Goal: Find specific page/section: Find specific page/section

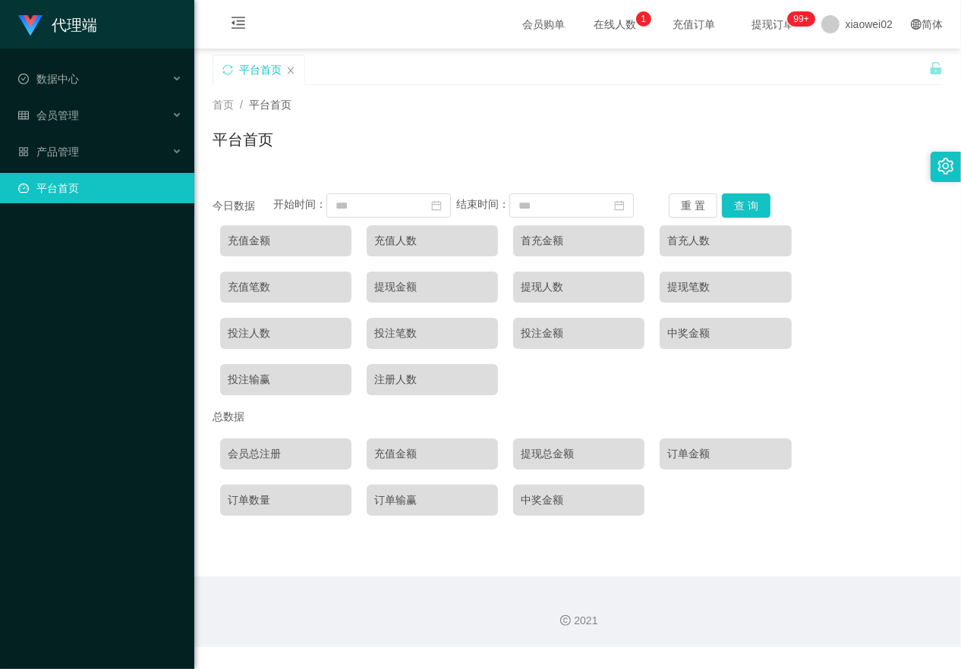
click at [84, 96] on li "数据中心 员工统计 团队统计" at bounding box center [97, 80] width 194 height 33
click at [74, 104] on div "会员管理" at bounding box center [97, 115] width 194 height 30
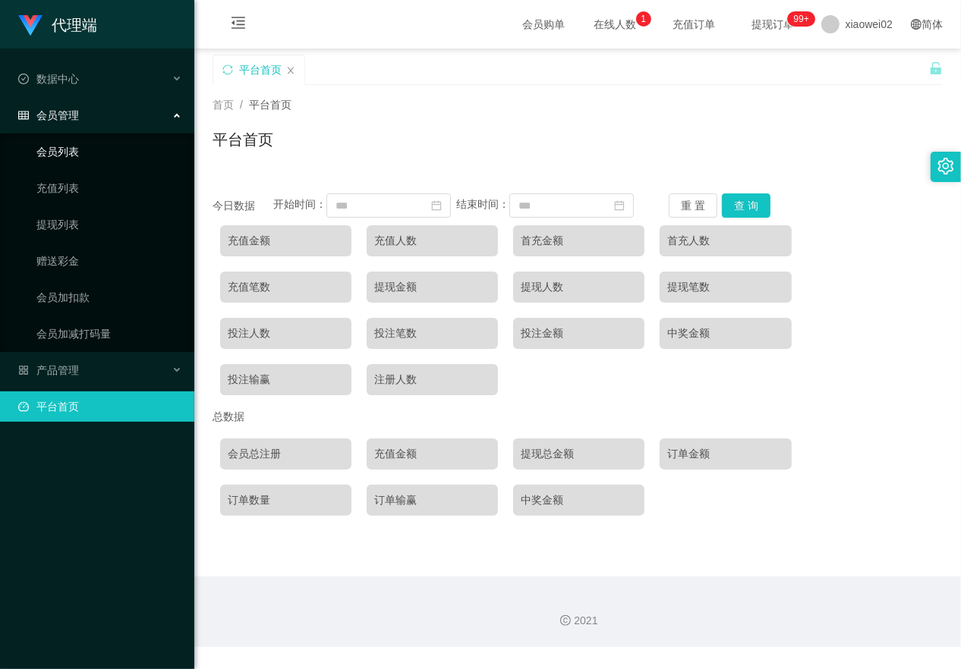
click at [77, 156] on link "会员列表" at bounding box center [109, 152] width 146 height 30
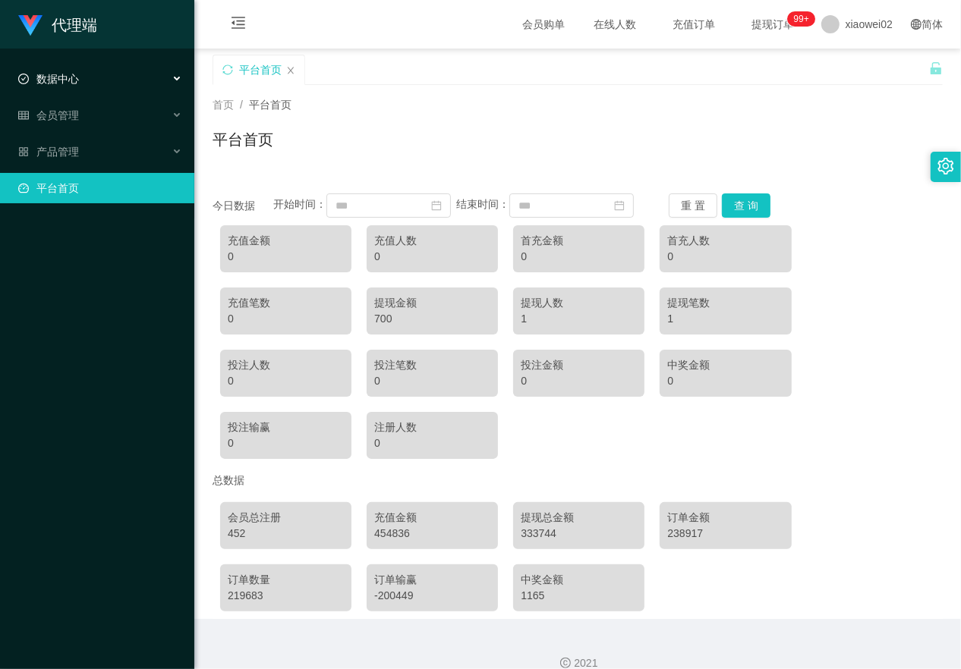
click at [93, 83] on div "数据中心" at bounding box center [97, 79] width 194 height 30
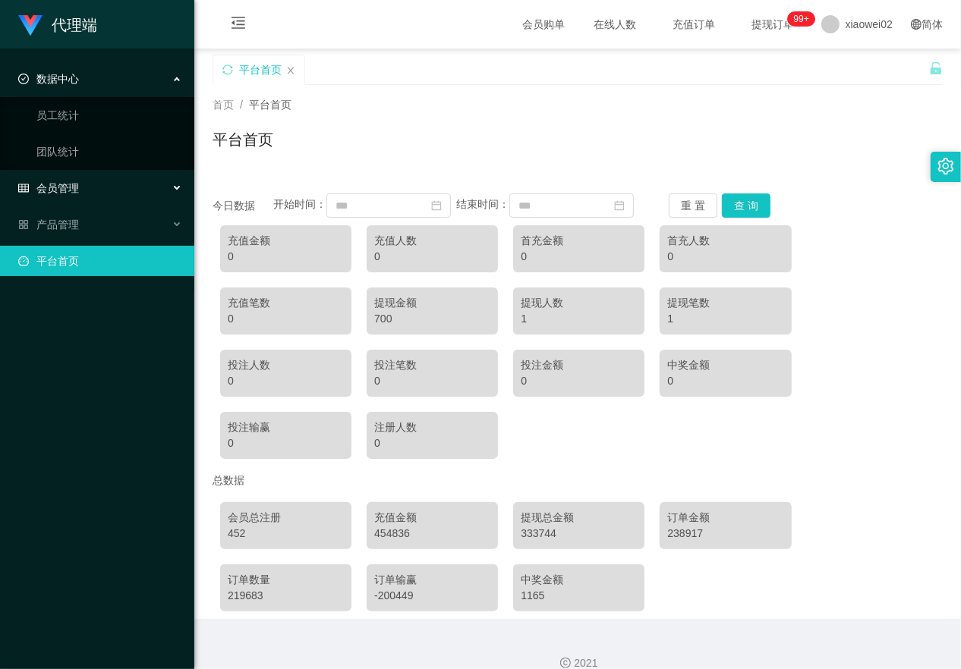
click at [80, 178] on div "会员管理" at bounding box center [97, 188] width 194 height 30
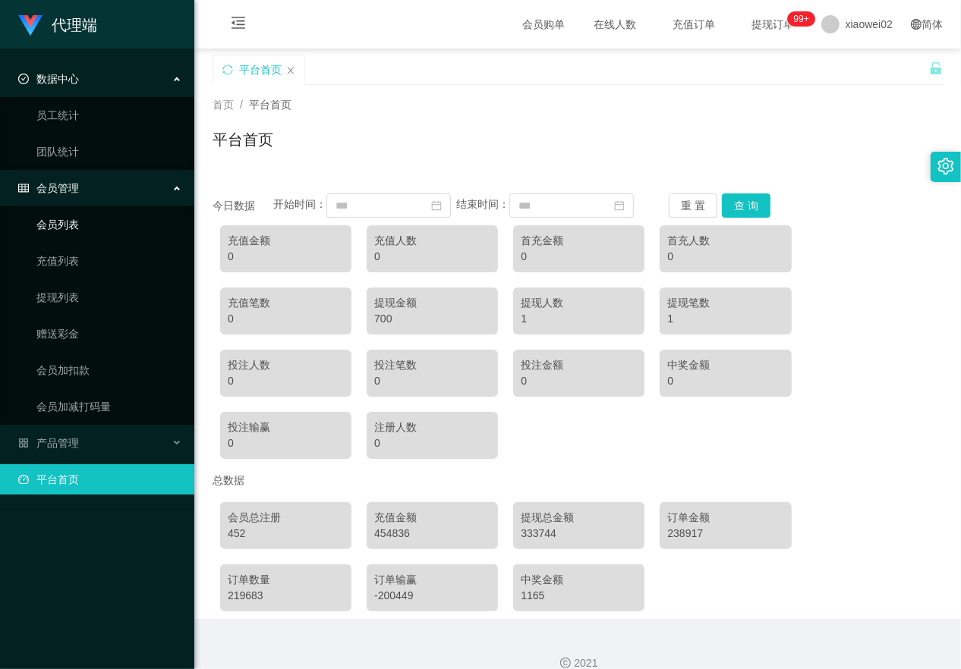
click at [88, 219] on link "会员列表" at bounding box center [109, 224] width 146 height 30
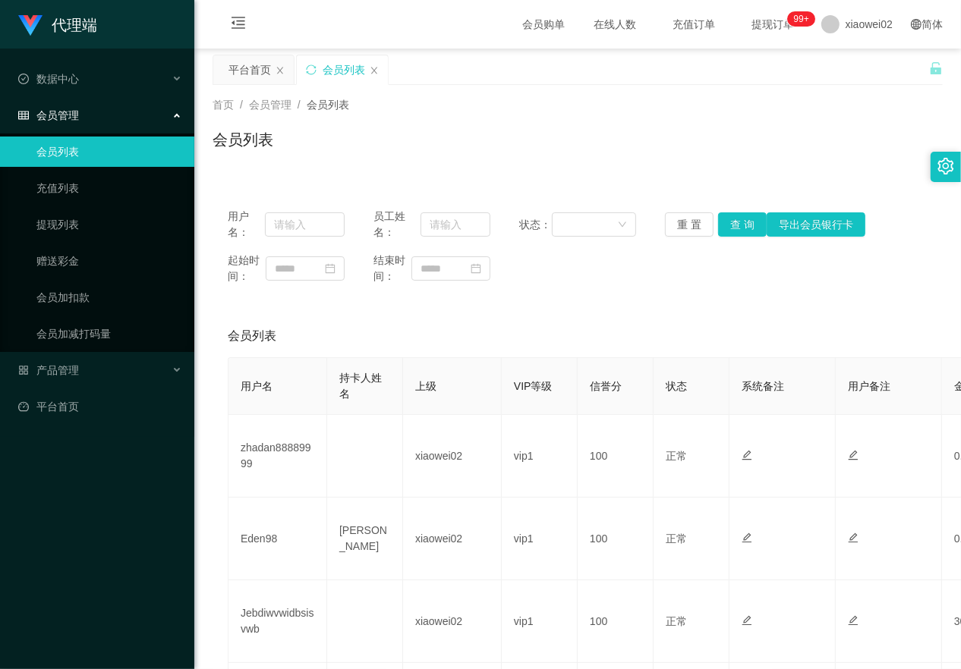
drag, startPoint x: 528, startPoint y: 304, endPoint x: 559, endPoint y: 274, distance: 43.0
click at [559, 274] on div "起始时间： 结束时间：" at bounding box center [578, 269] width 700 height 32
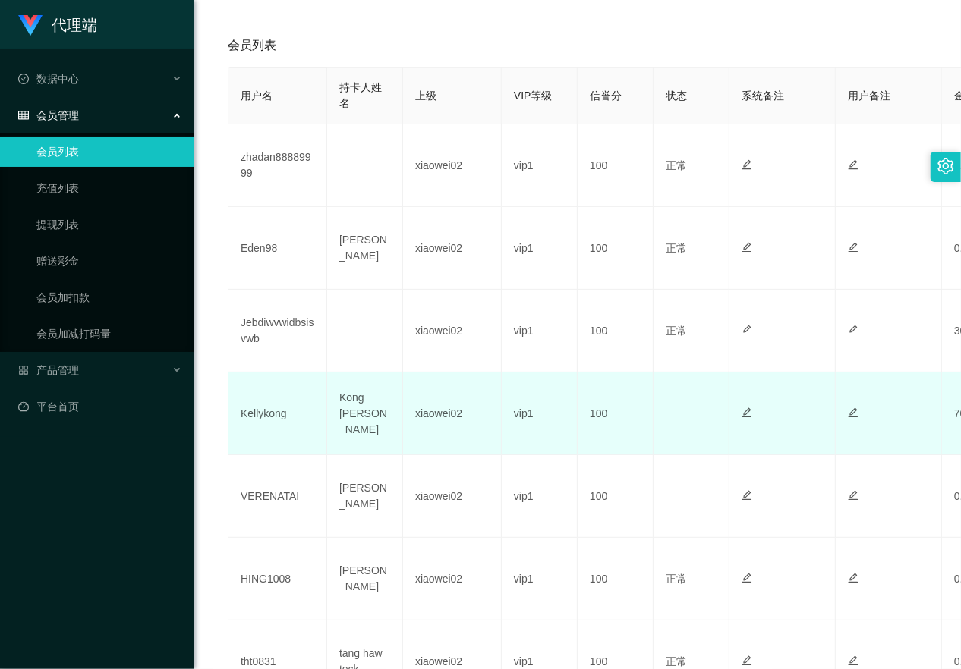
scroll to position [285, 0]
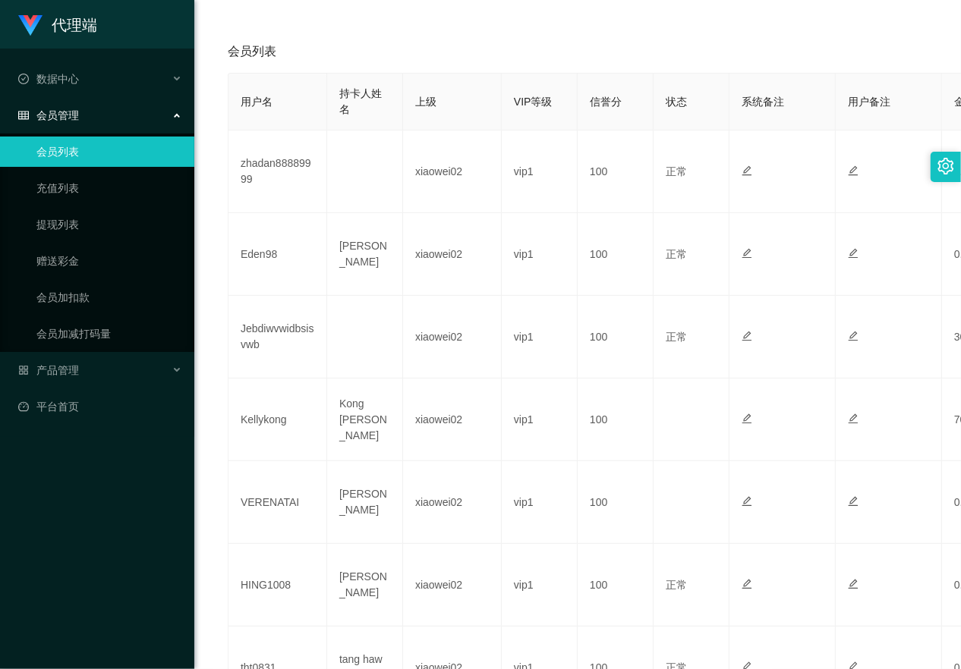
click at [93, 118] on div "会员管理" at bounding box center [97, 115] width 194 height 30
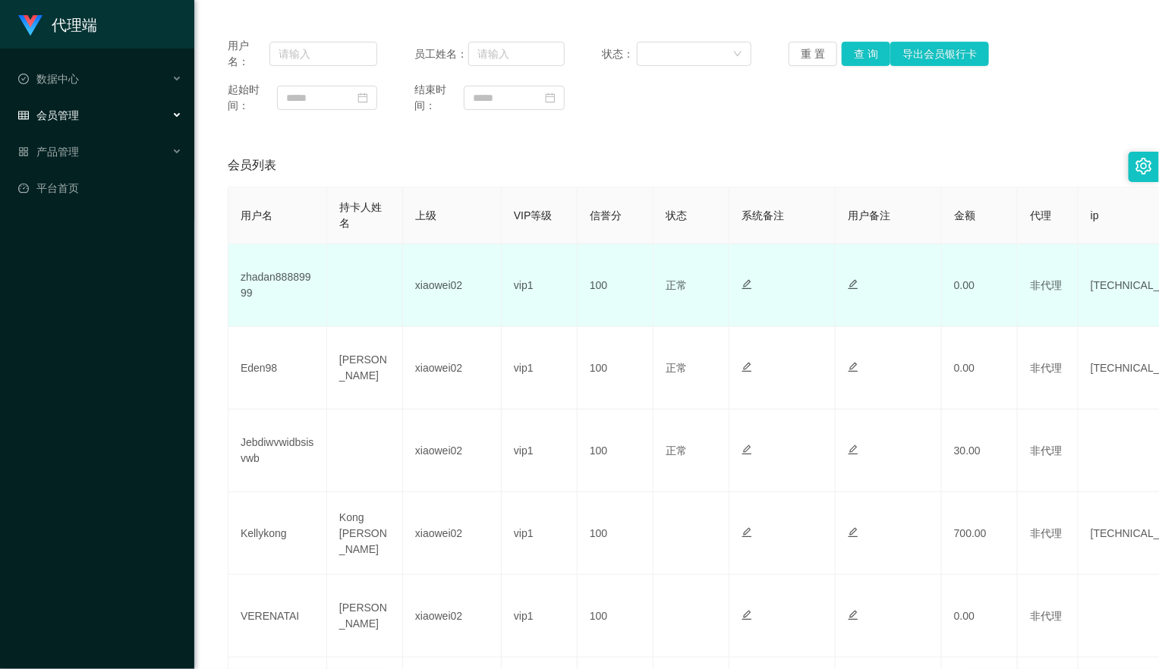
scroll to position [124, 0]
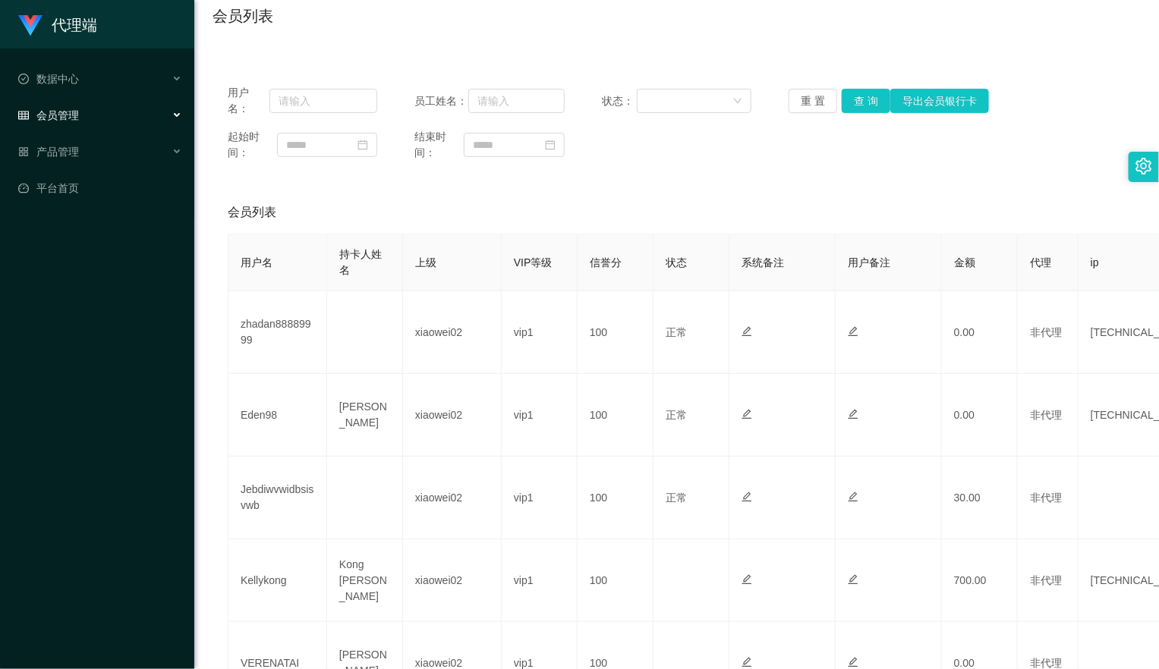
click at [960, 164] on div "用户名： 员工姓名： 状态： 重 置 查 询 导出会员银行卡 起始时间： 结束时间：" at bounding box center [677, 123] width 928 height 106
drag, startPoint x: 1030, startPoint y: 164, endPoint x: 722, endPoint y: 181, distance: 308.6
click at [722, 181] on div "用户名： 员工姓名： 状态： [PERSON_NAME] 查 询 导出会员银行卡 起始时间： 结束时间： 会员列表 用户名 持卡人姓名 上级 VIP等级 信誉…" at bounding box center [677, 622] width 928 height 1104
click at [62, 122] on div "会员管理" at bounding box center [97, 115] width 194 height 30
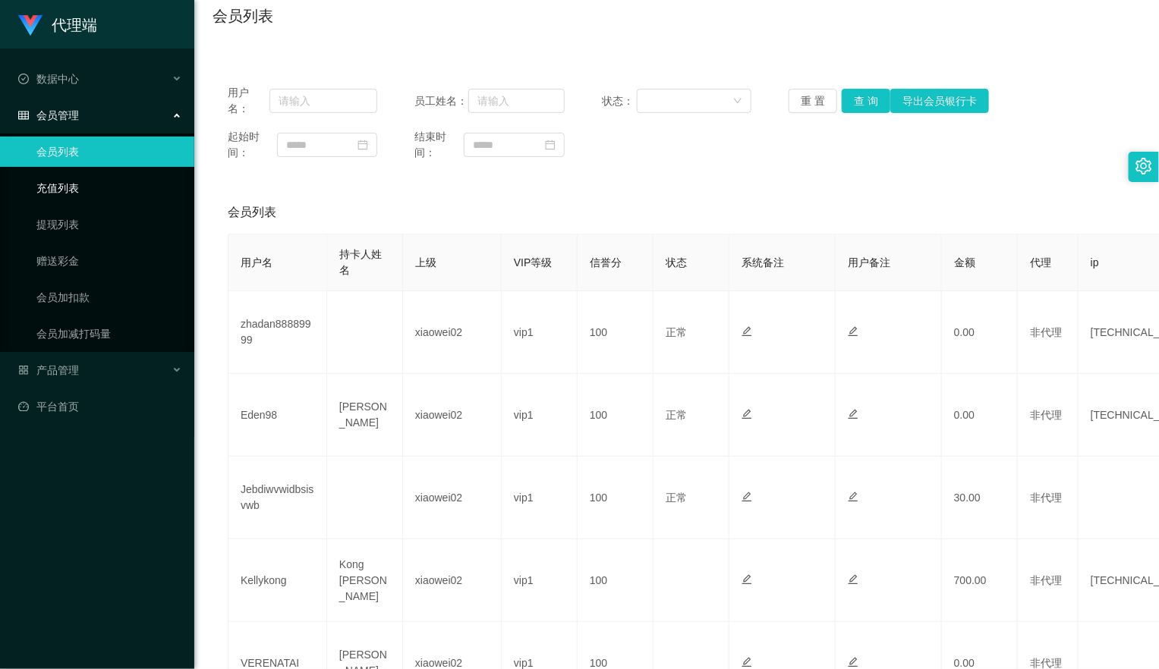
click at [71, 184] on link "充值列表" at bounding box center [109, 188] width 146 height 30
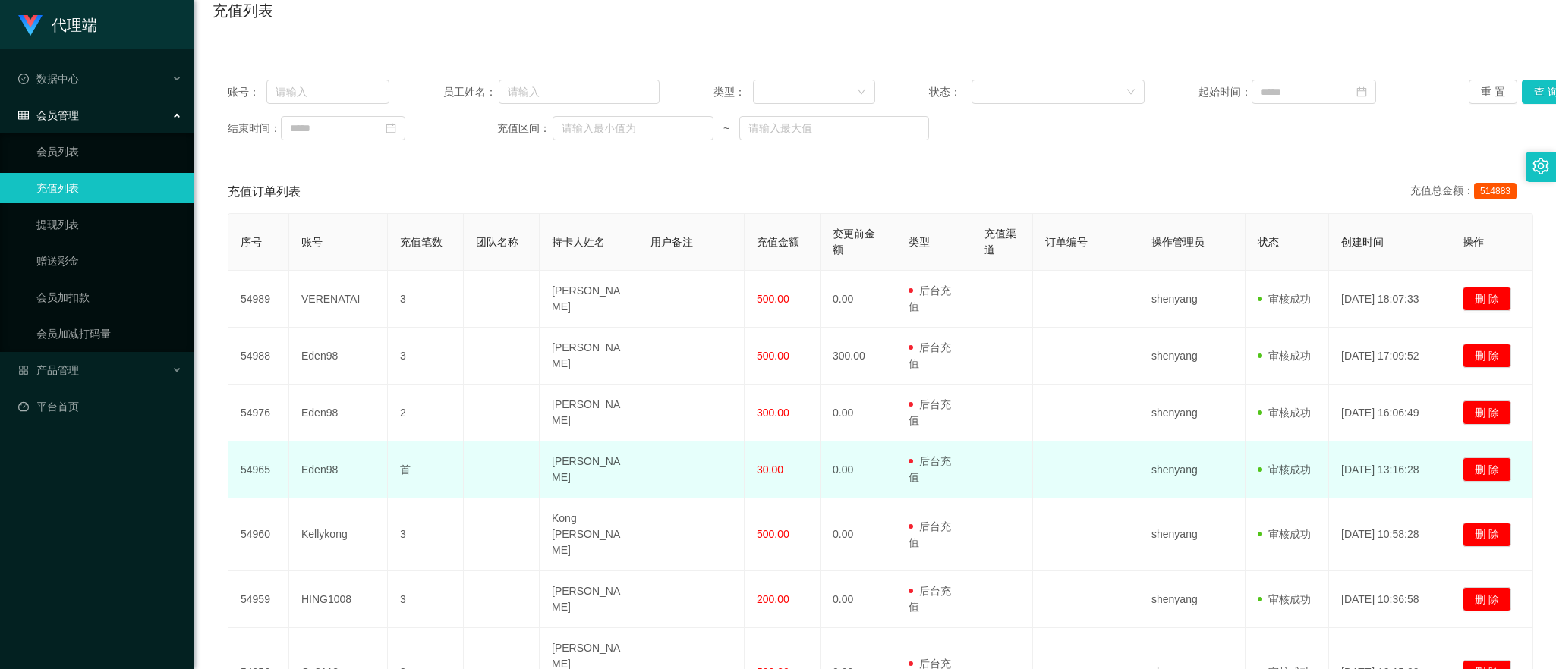
scroll to position [224, 0]
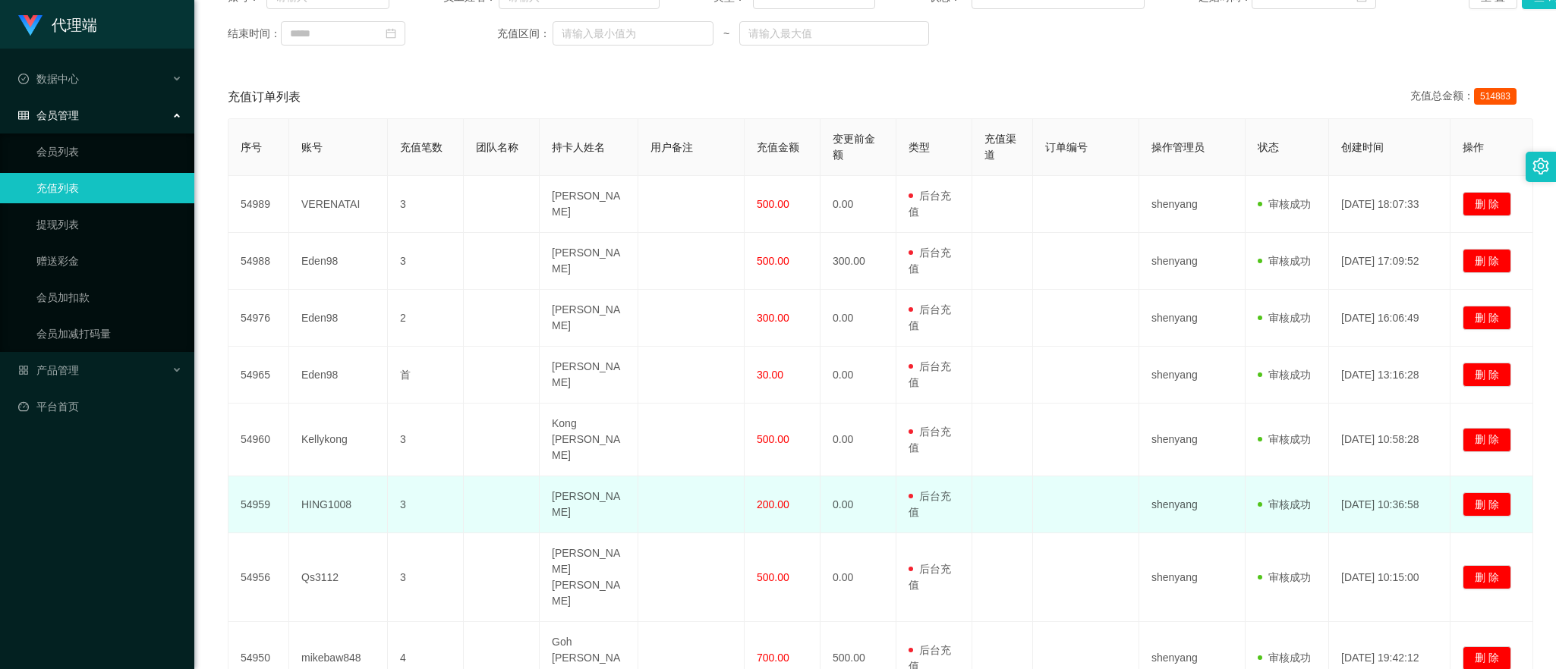
click at [575, 490] on td "[PERSON_NAME]" at bounding box center [589, 505] width 99 height 57
drag, startPoint x: 554, startPoint y: 476, endPoint x: 597, endPoint y: 494, distance: 46.2
click at [597, 494] on td "[PERSON_NAME]" at bounding box center [589, 505] width 99 height 57
copy td "[PERSON_NAME]"
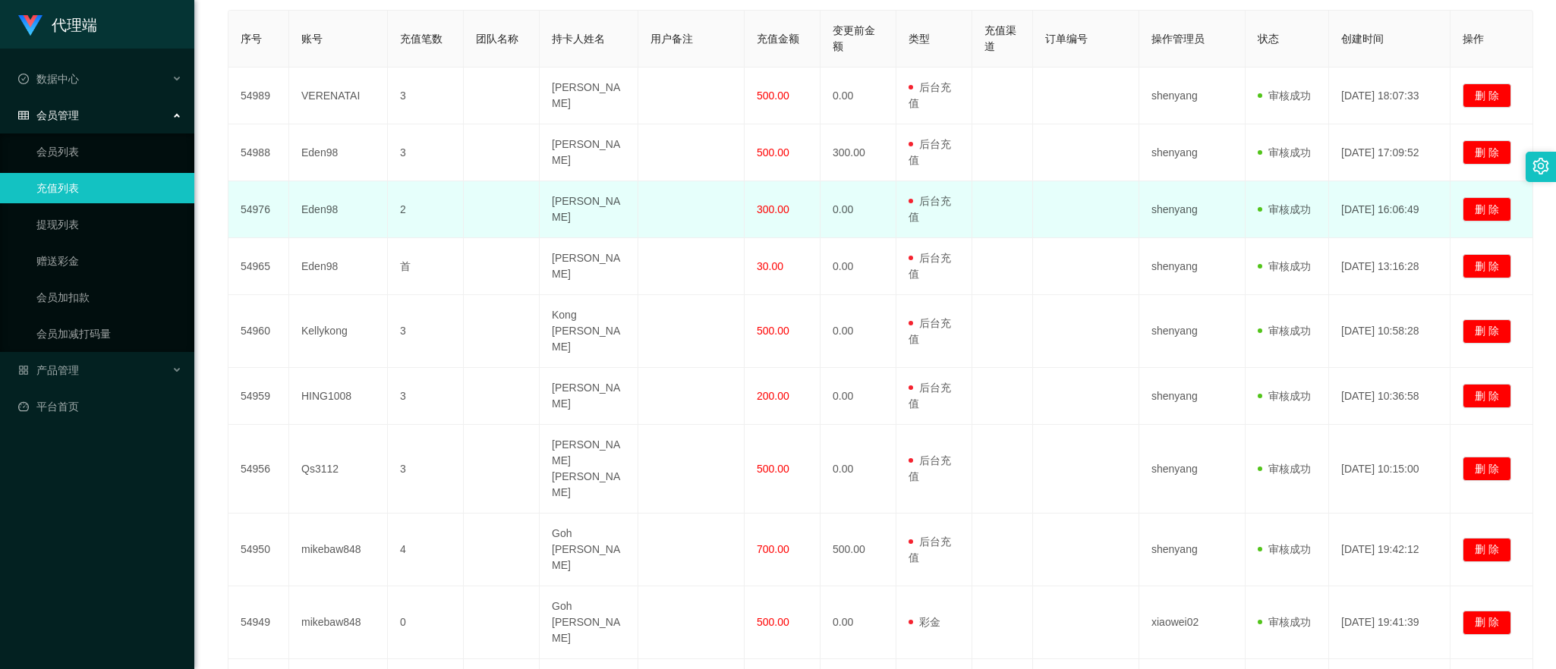
scroll to position [380, 0]
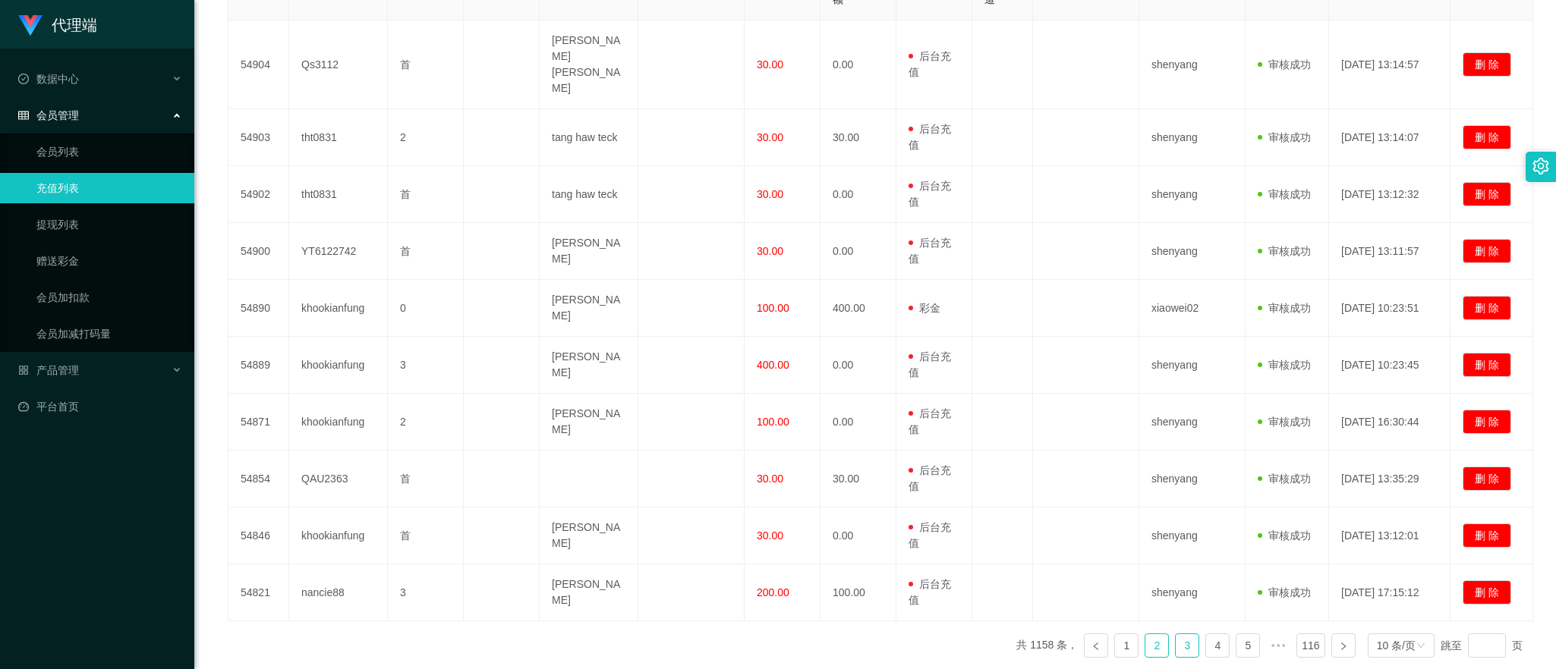
click at [960, 635] on link "2" at bounding box center [1156, 646] width 23 height 23
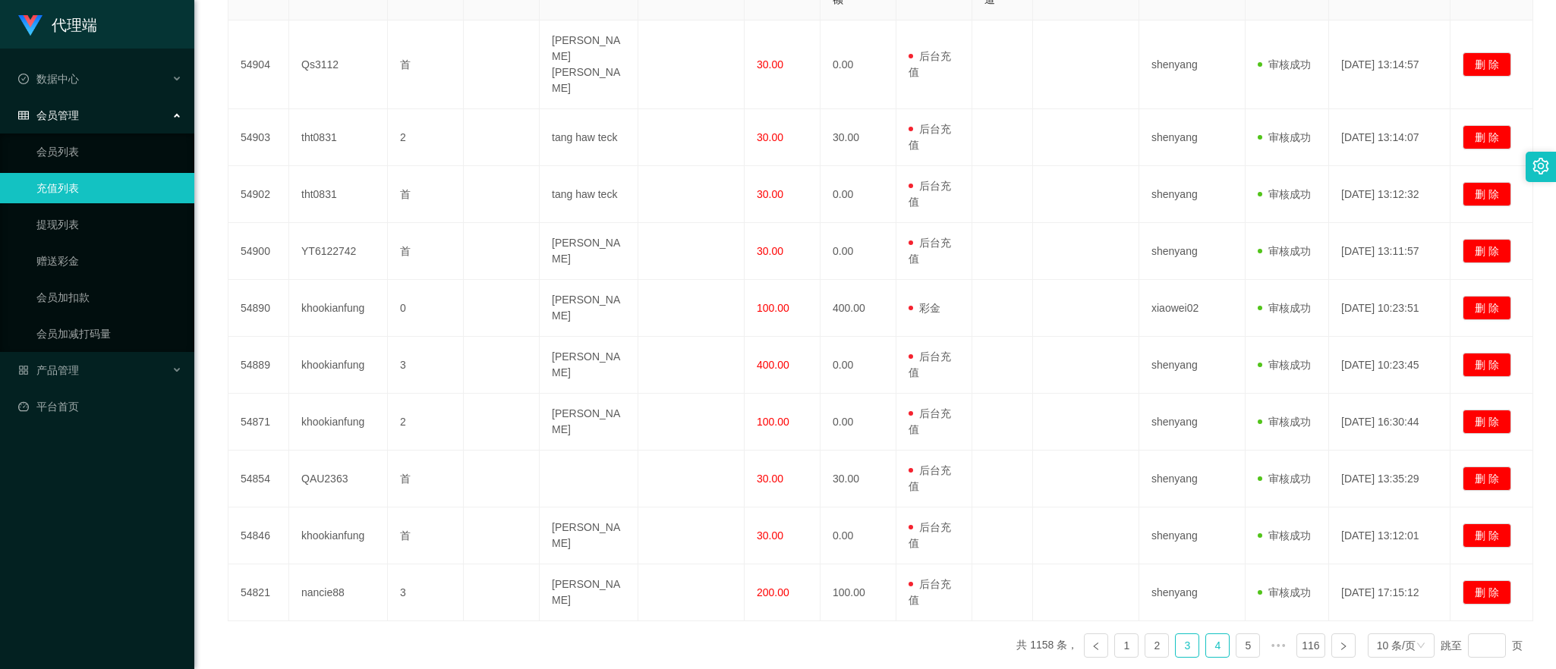
click at [960, 635] on link "4" at bounding box center [1217, 646] width 23 height 23
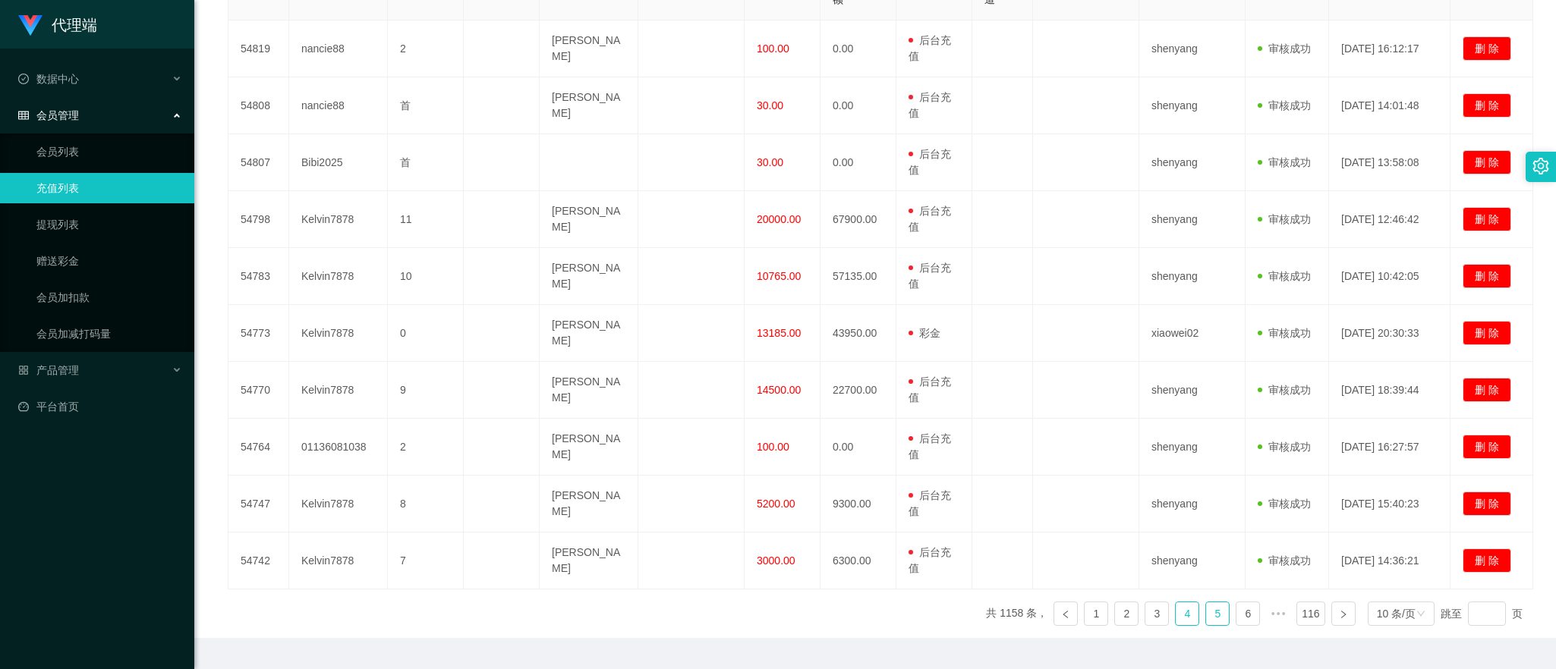
click at [960, 620] on link "5" at bounding box center [1217, 614] width 23 height 23
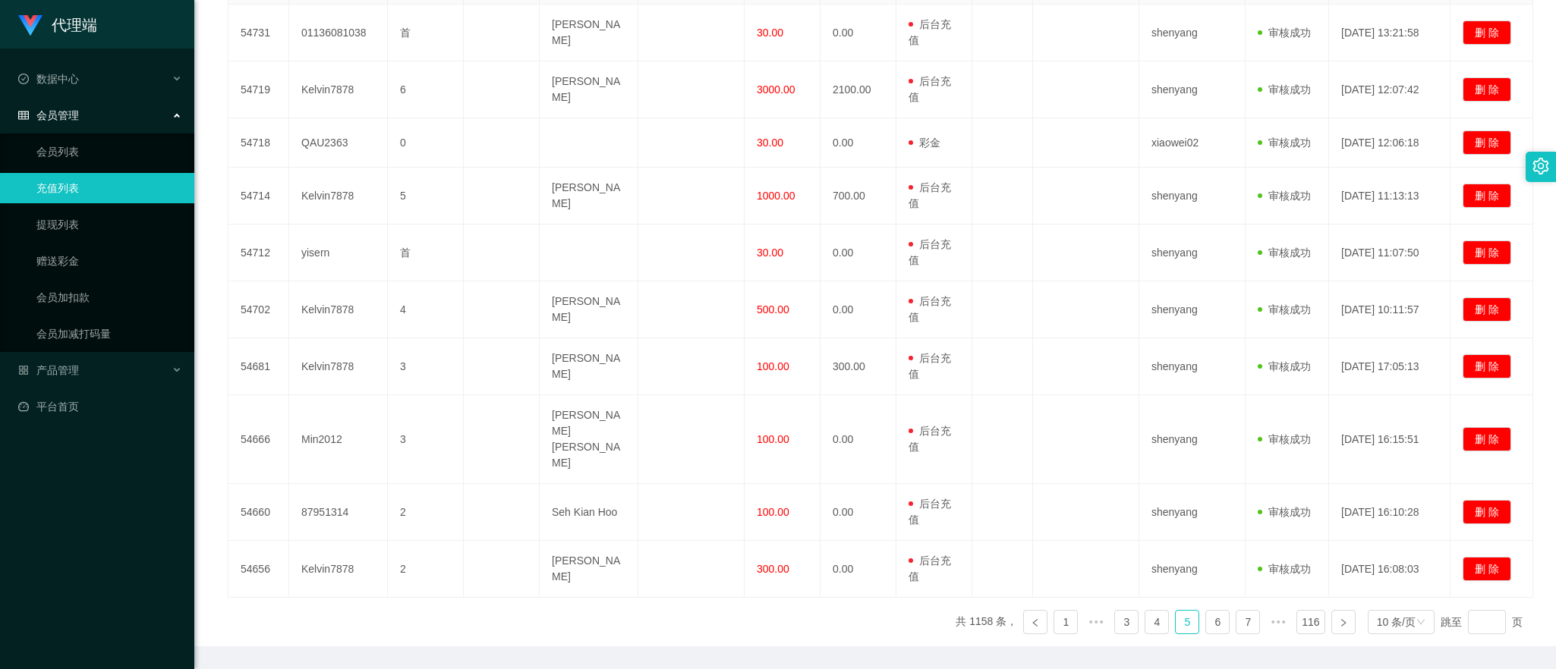
scroll to position [414, 0]
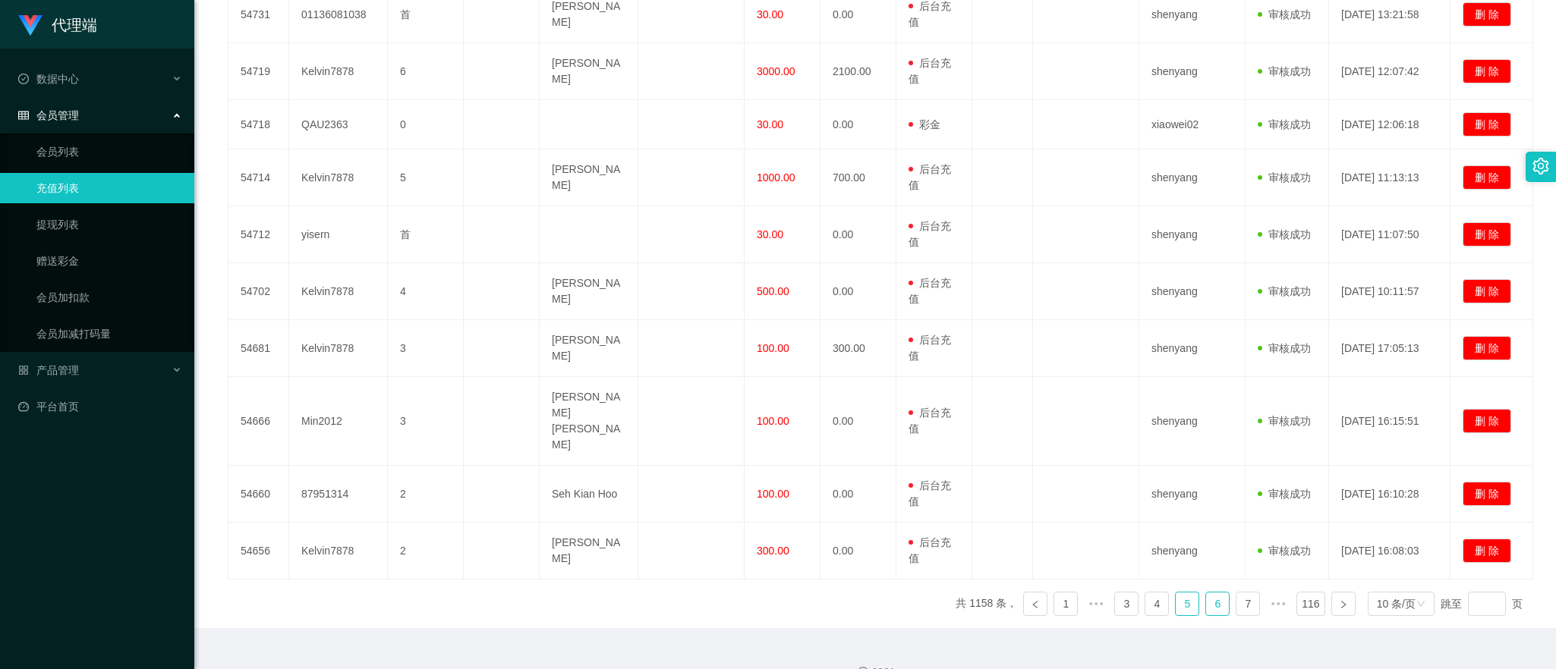
click at [960, 593] on link "6" at bounding box center [1217, 604] width 23 height 23
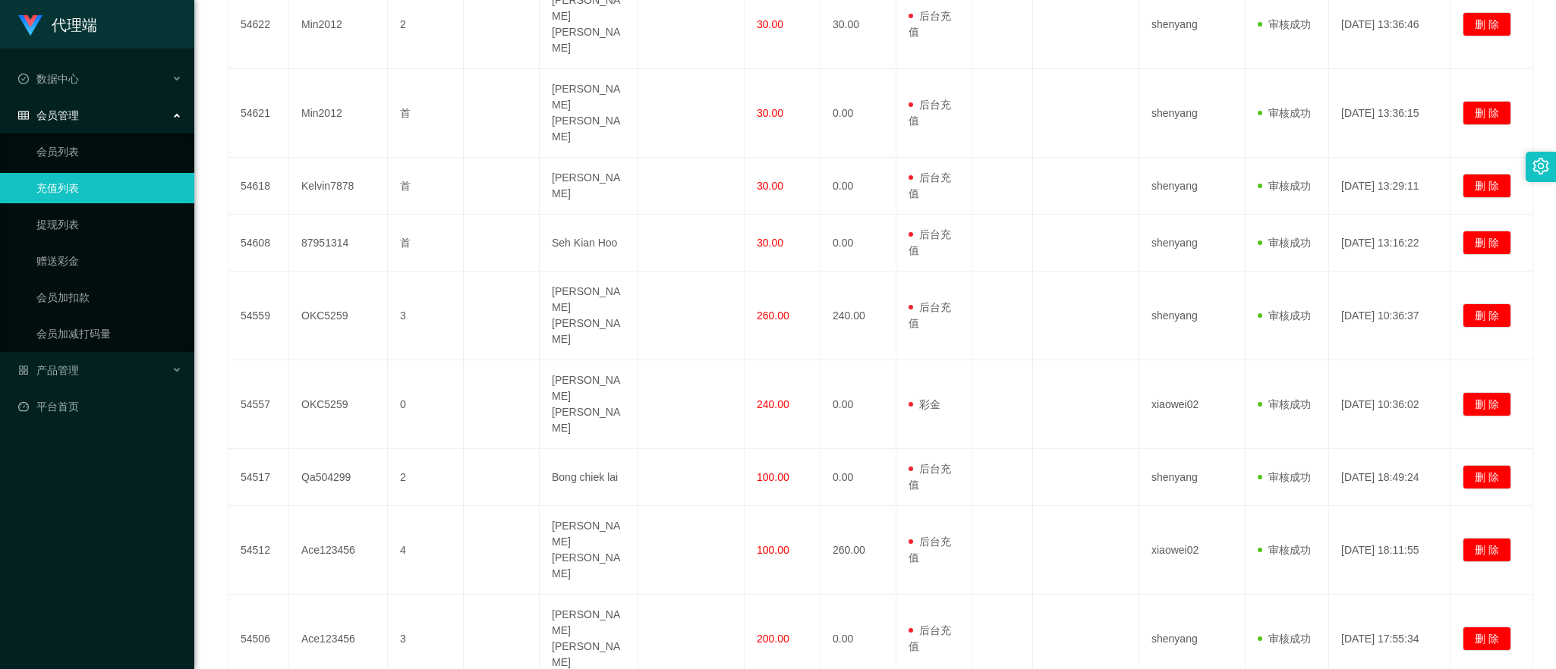
scroll to position [421, 0]
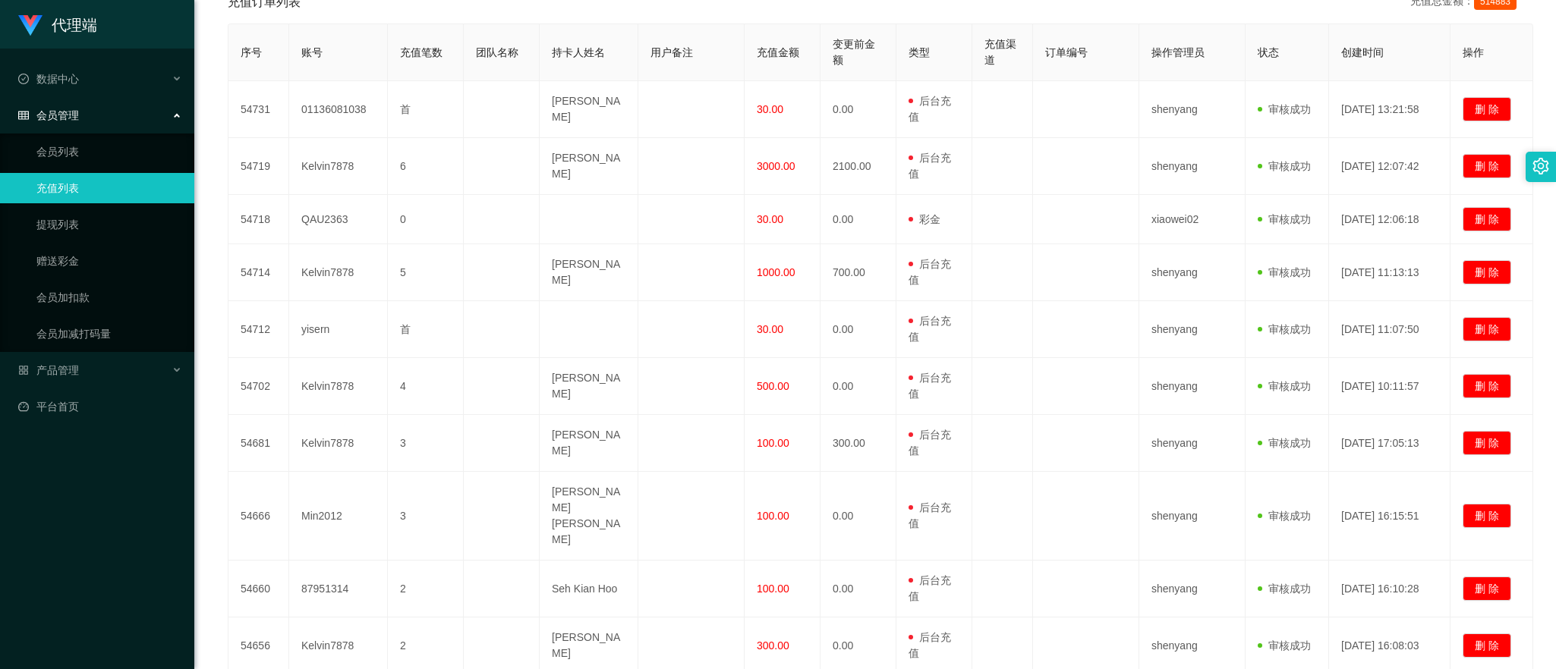
scroll to position [414, 0]
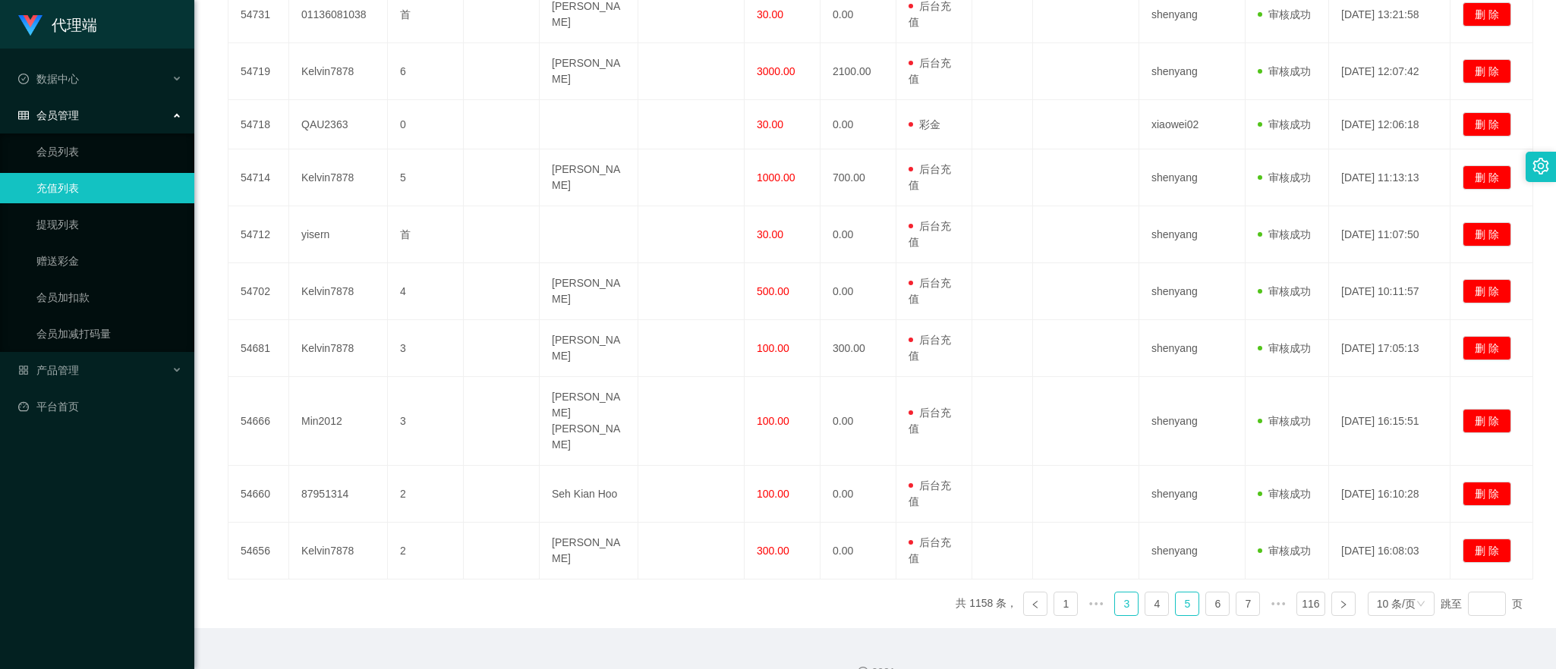
click at [960, 593] on link "3" at bounding box center [1126, 604] width 23 height 23
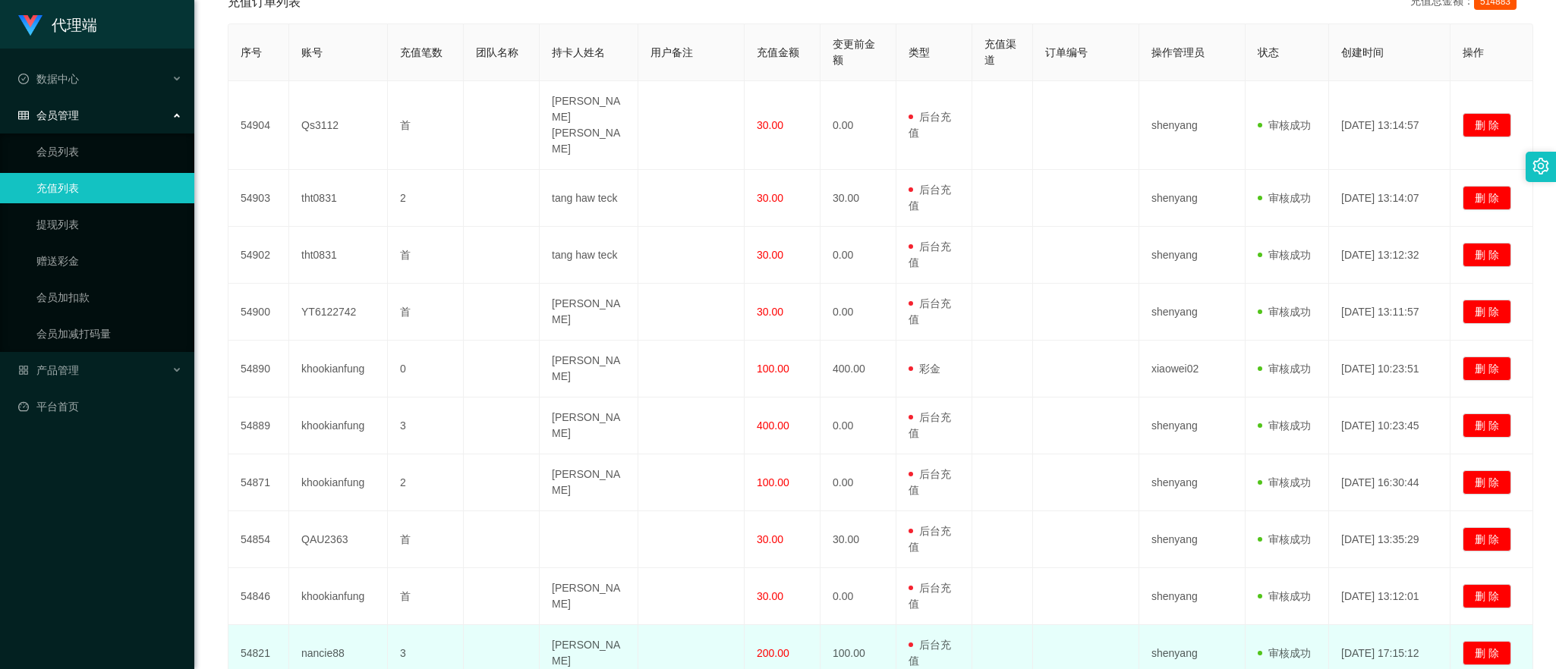
scroll to position [421, 0]
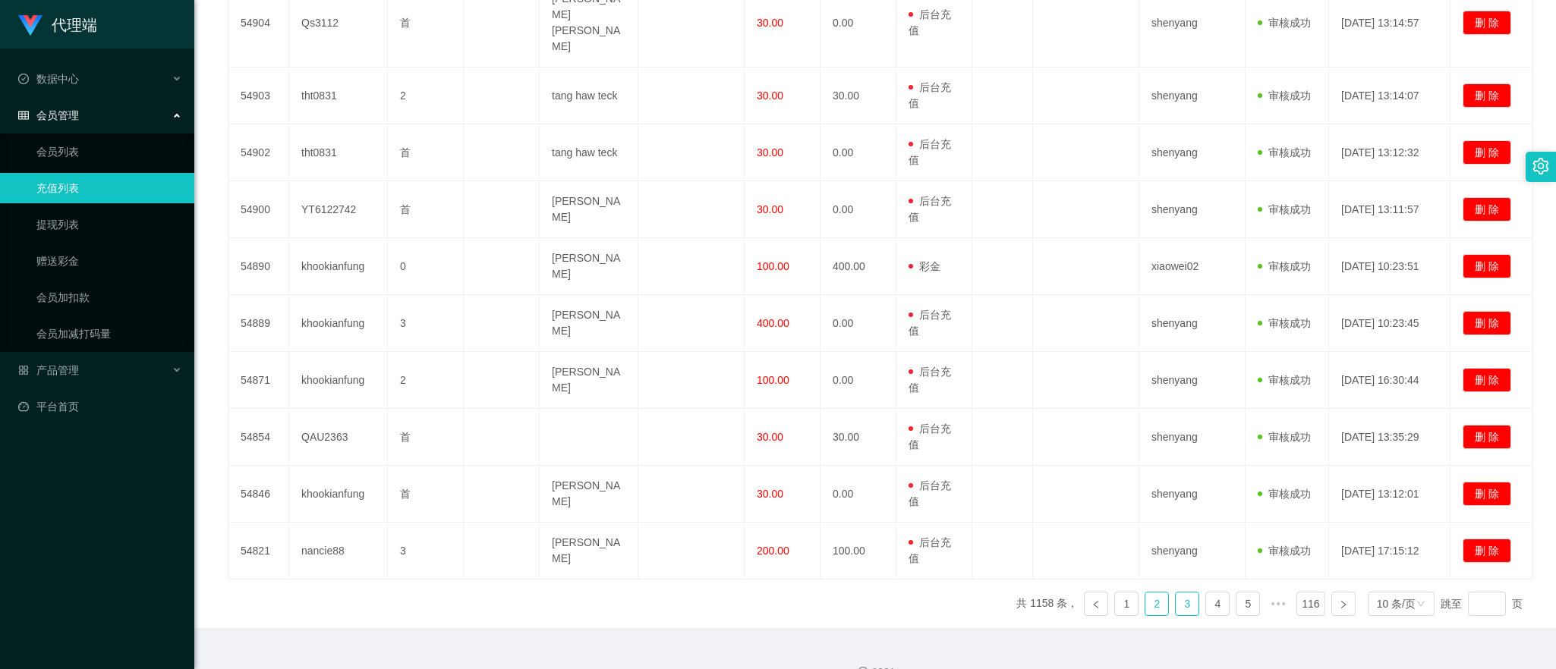
click at [960, 593] on link "2" at bounding box center [1156, 604] width 23 height 23
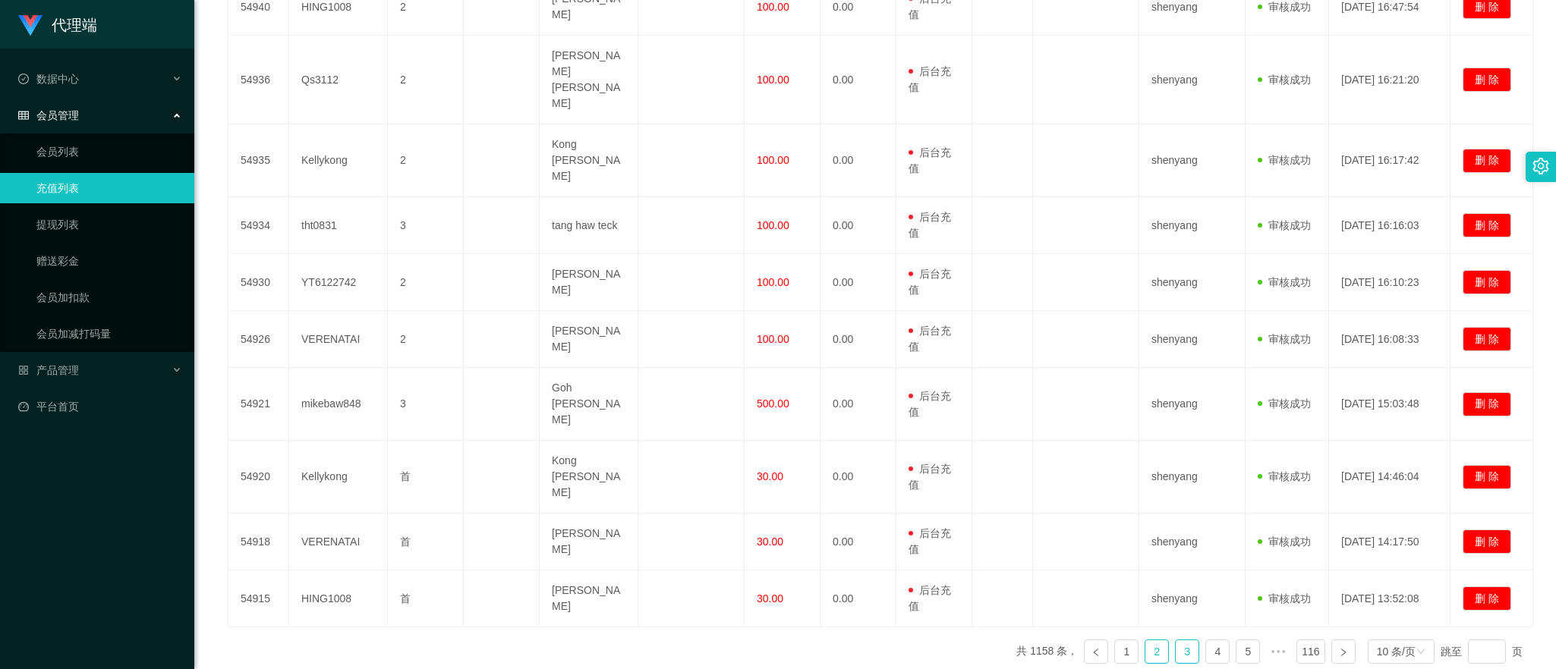
click at [960, 641] on link "3" at bounding box center [1187, 652] width 23 height 23
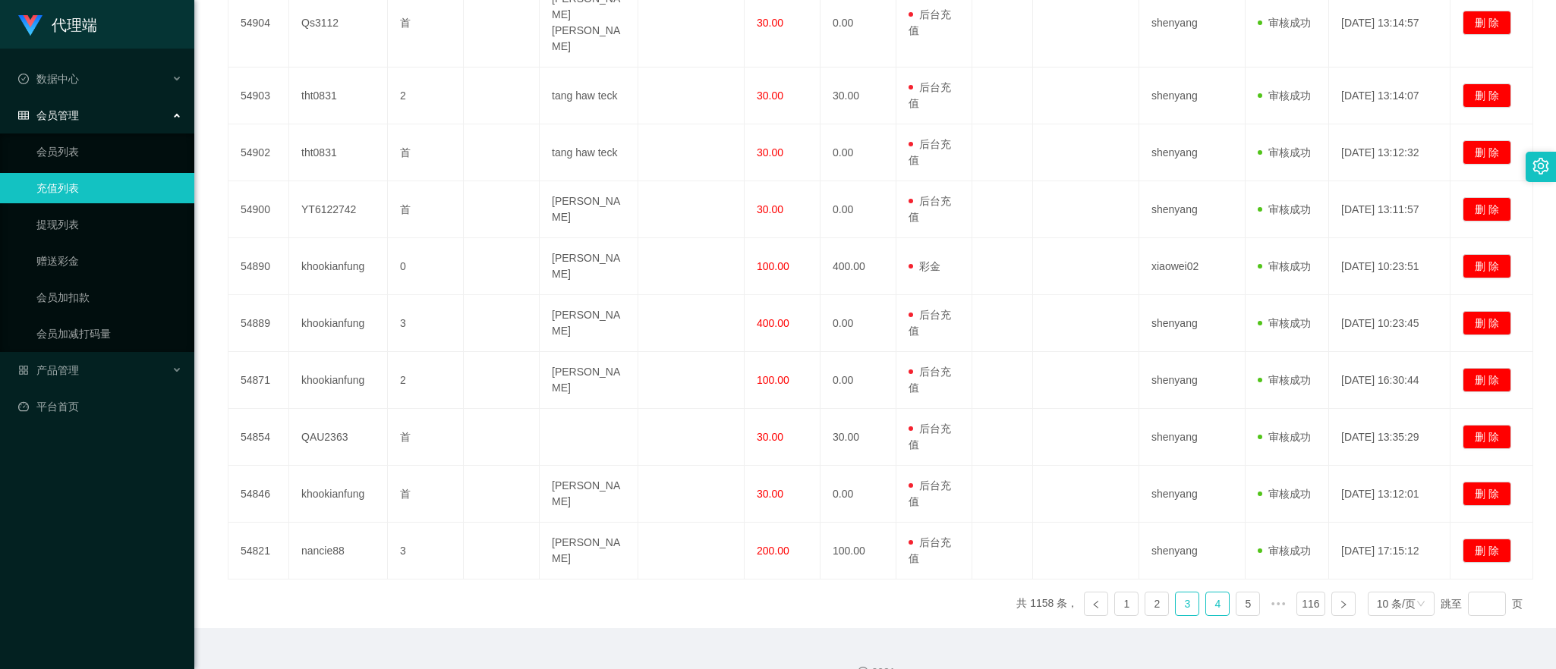
click at [960, 593] on link "4" at bounding box center [1217, 604] width 23 height 23
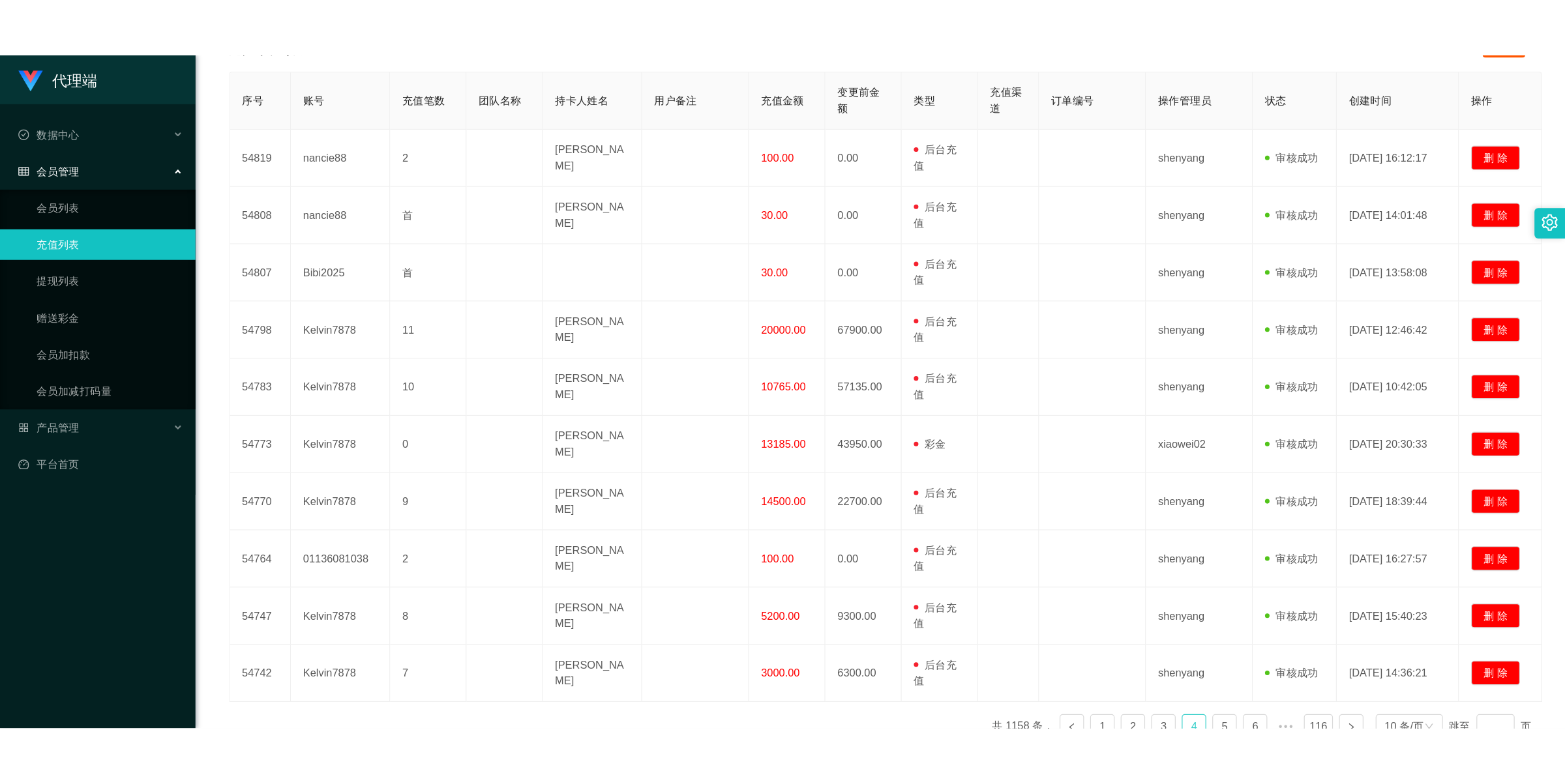
scroll to position [152, 0]
